Goal: Task Accomplishment & Management: Use online tool/utility

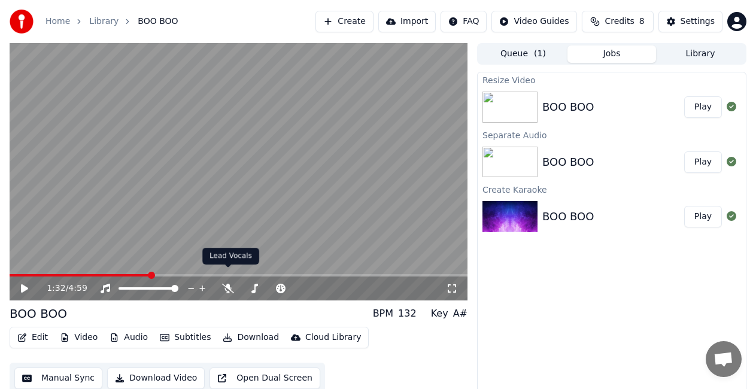
scroll to position [13, 0]
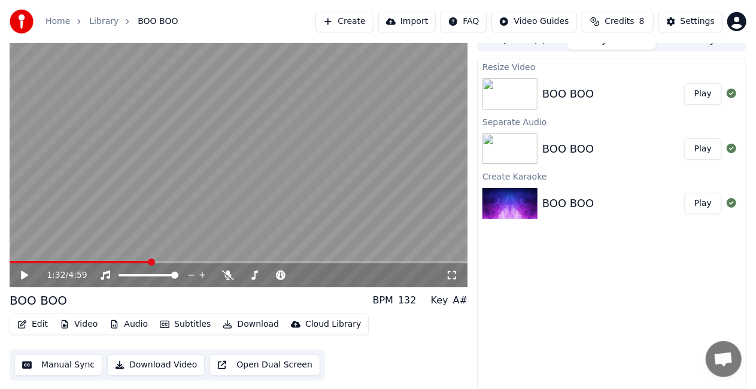
click at [62, 20] on link "Home" at bounding box center [58, 22] width 25 height 12
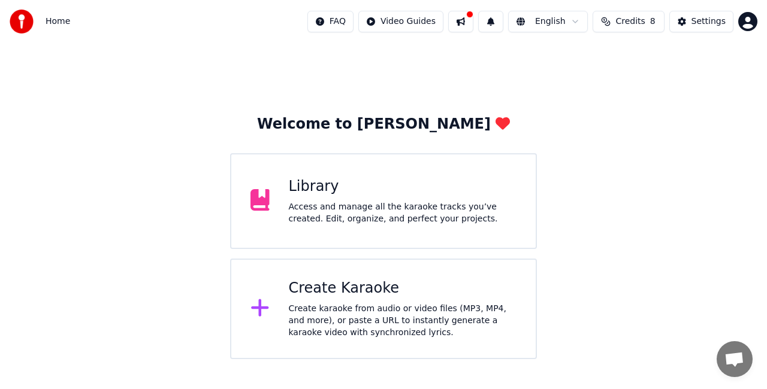
click at [623, 26] on span "Credits" at bounding box center [629, 22] width 29 height 12
click at [619, 110] on button "Refresh" at bounding box center [632, 111] width 62 height 22
click at [578, 57] on th "Topup" at bounding box center [564, 57] width 34 height 24
click at [687, 216] on div "Welcome to Youka Library Access and manage all the karaoke tracks you’ve create…" at bounding box center [383, 201] width 767 height 316
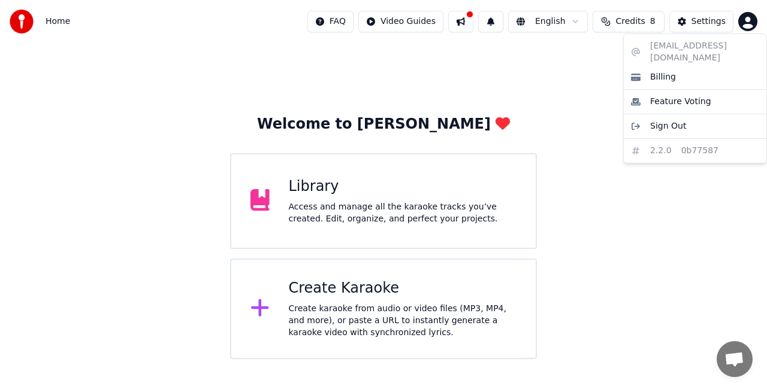
click at [750, 27] on html "Home FAQ Video Guides English Credits 8 Settings Welcome to Youka Library Acces…" at bounding box center [383, 179] width 767 height 359
click at [669, 72] on div "Billing" at bounding box center [695, 77] width 138 height 19
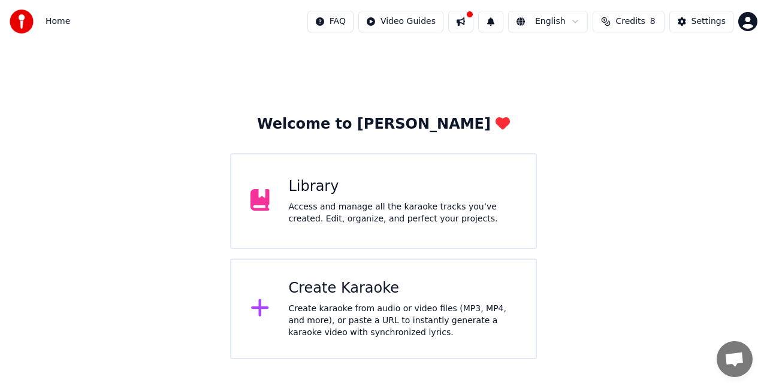
click at [438, 219] on div "Access and manage all the karaoke tracks you’ve created. Edit, organize, and pe…" at bounding box center [403, 213] width 228 height 24
